Goal: Information Seeking & Learning: Learn about a topic

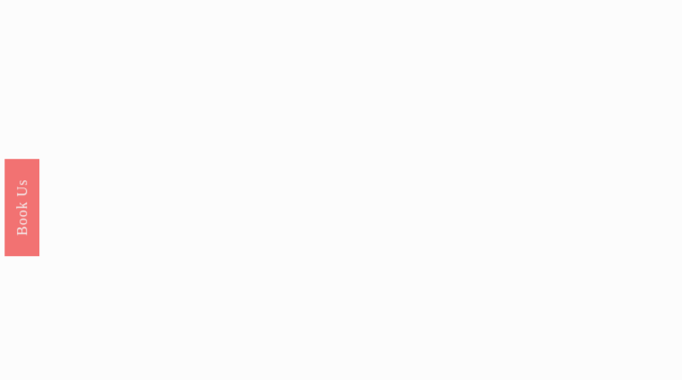
scroll to position [6923, 0]
